Goal: Entertainment & Leisure: Consume media (video, audio)

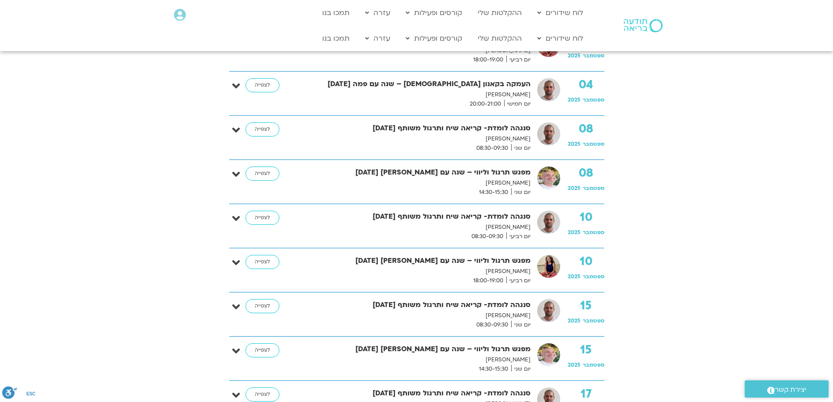
scroll to position [442, 0]
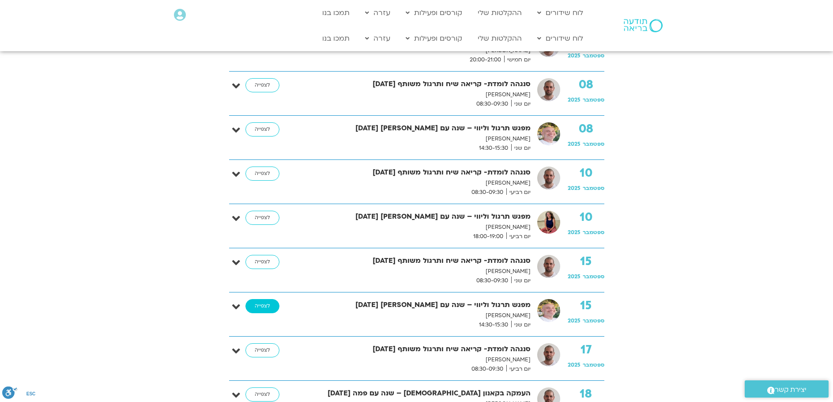
click at [267, 301] on link "לצפייה" at bounding box center [263, 306] width 34 height 14
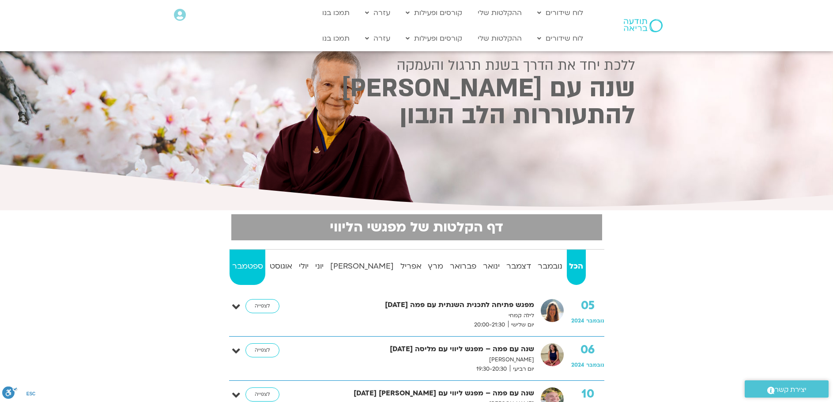
click at [247, 272] on strong "ספטמבר" at bounding box center [248, 266] width 36 height 13
